Goal: Task Accomplishment & Management: Manage account settings

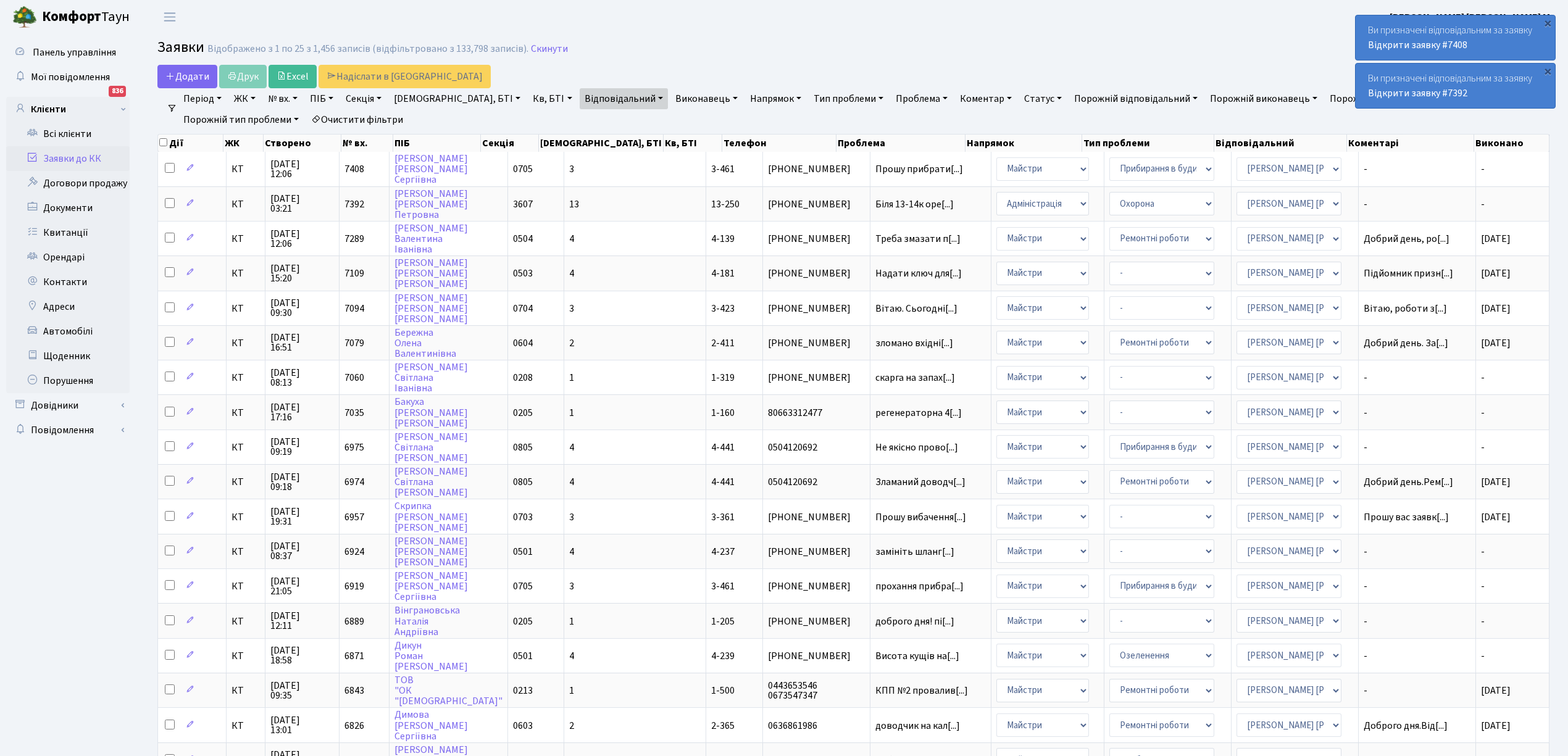
select select "25"
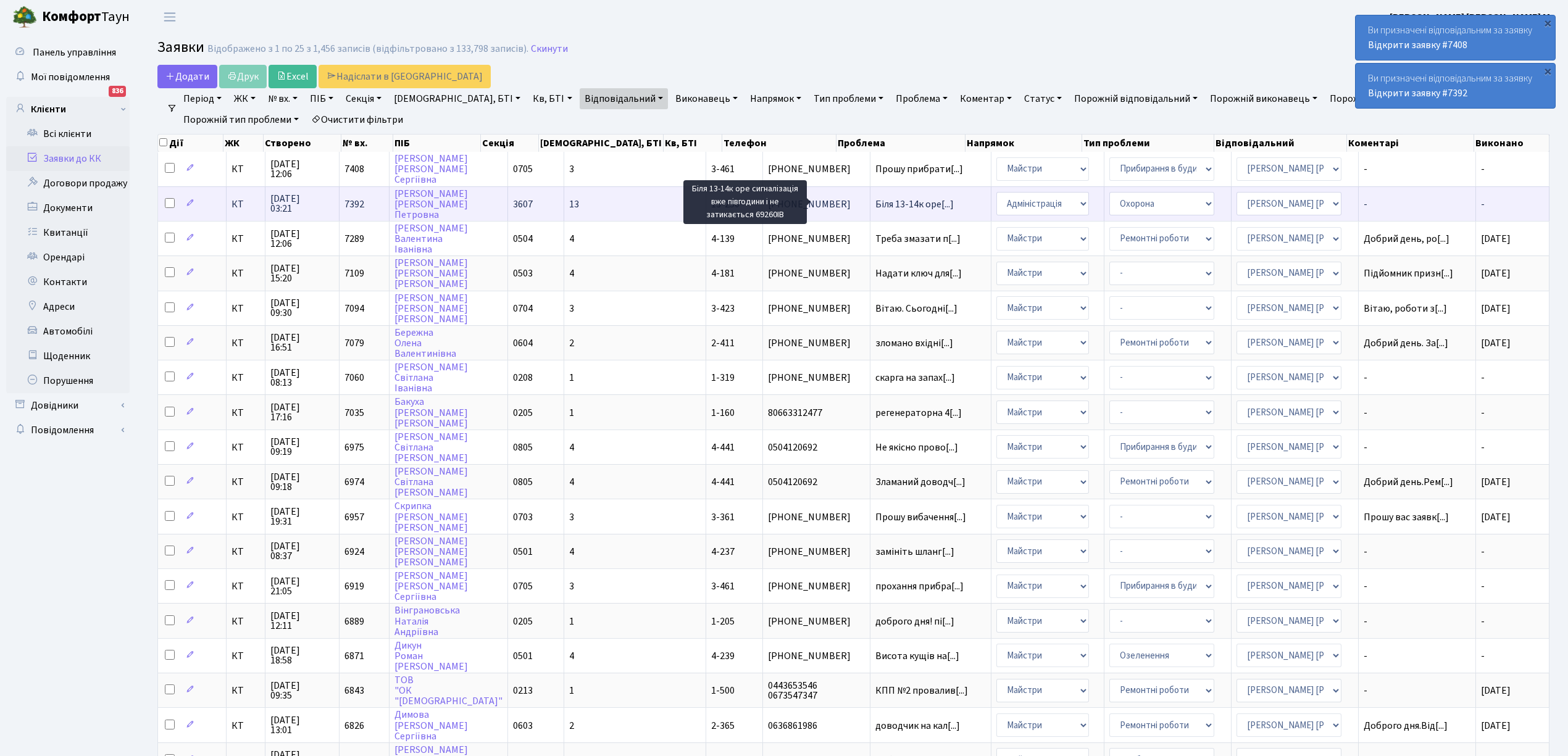
click at [876, 207] on span "Біля 13-14к оре[...]" at bounding box center [914, 204] width 78 height 14
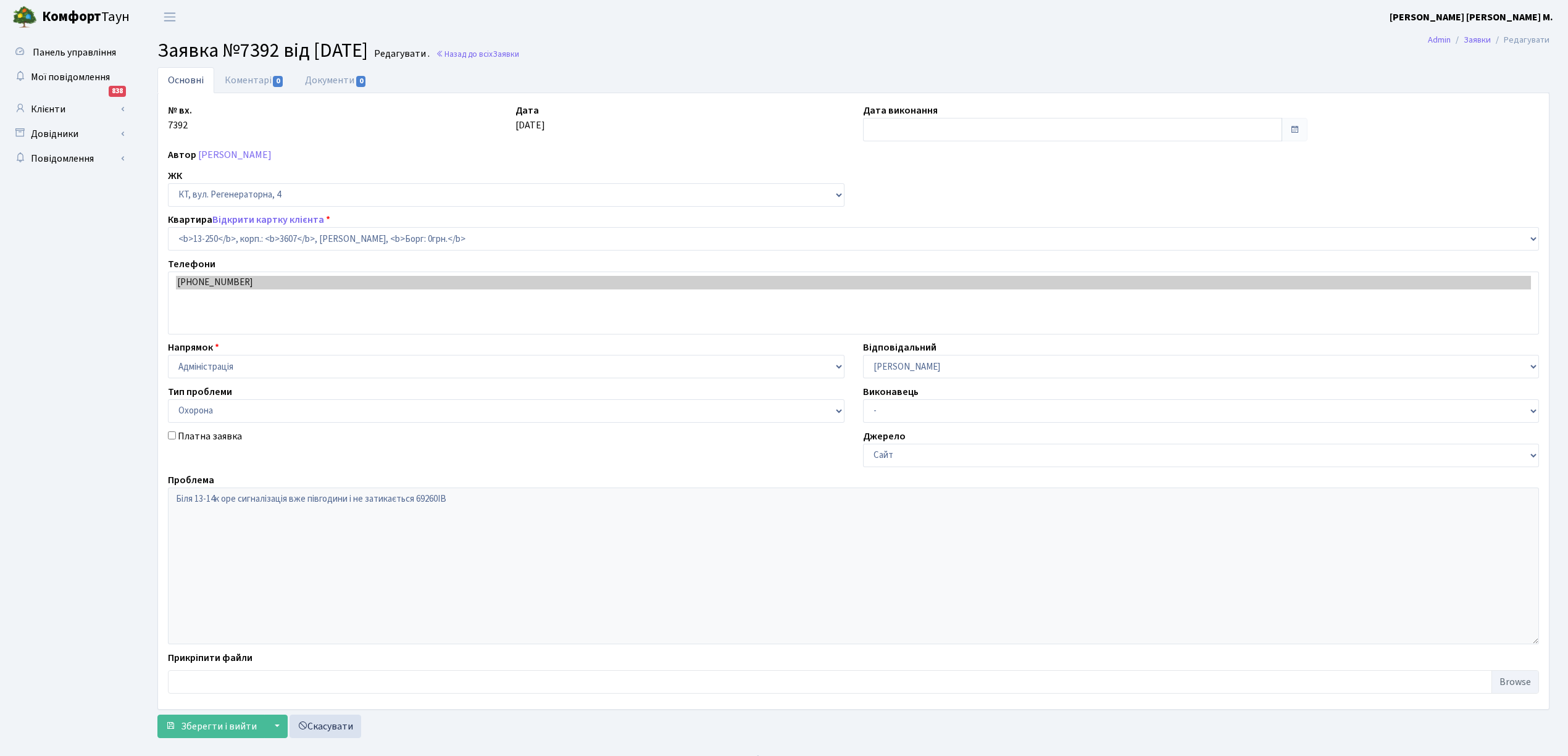
select select "7896"
select select "69"
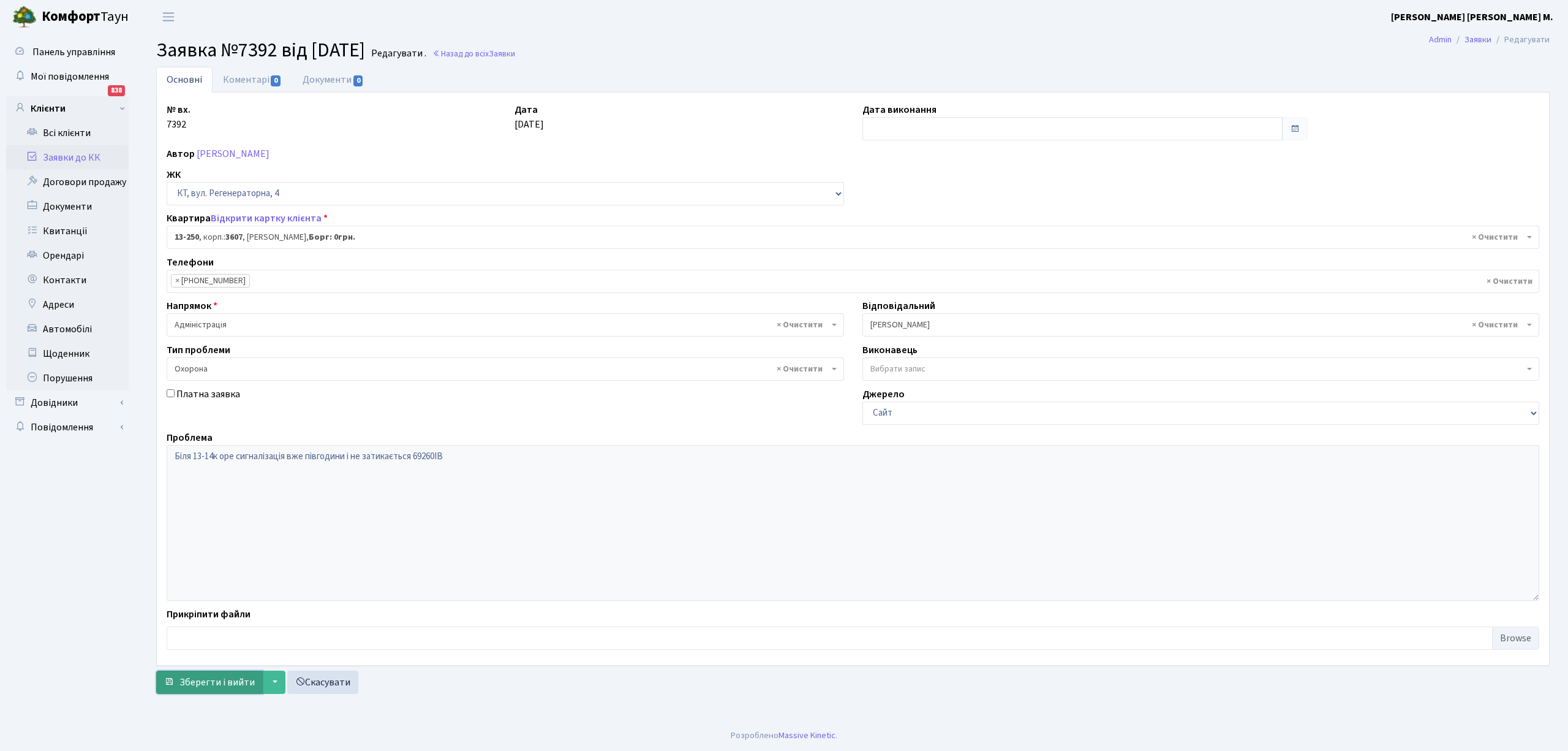
click at [208, 687] on span "Зберегти і вийти" at bounding box center [217, 682] width 75 height 14
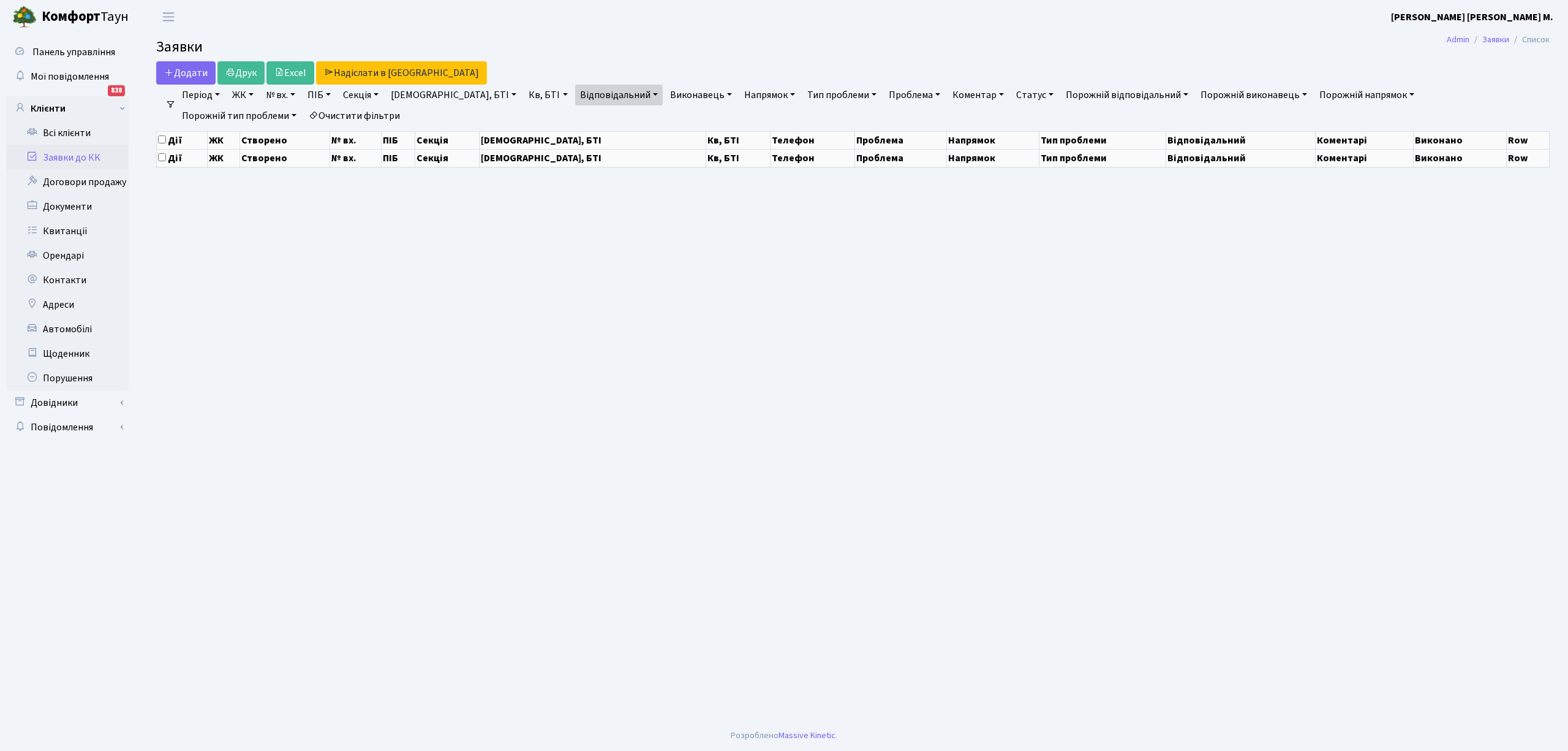
select select "25"
